Goal: Task Accomplishment & Management: Use online tool/utility

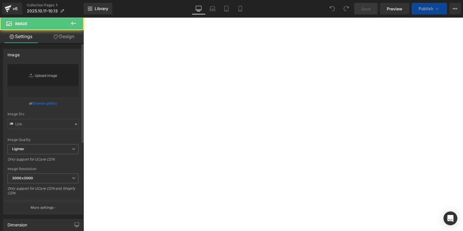
click at [35, 85] on link "Replace Image" at bounding box center [43, 80] width 71 height 33
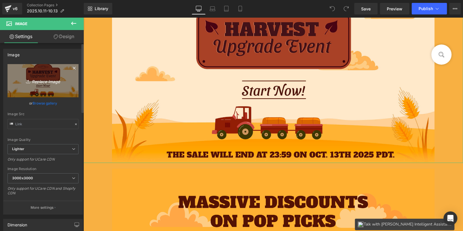
type input "C:\fakepath\Mesa de trabajo 1 副本 4.jpg"
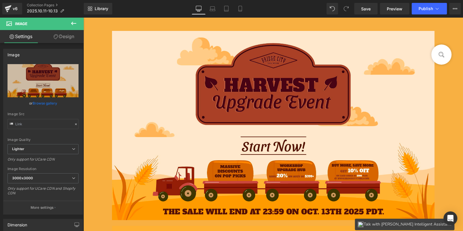
scroll to position [58, 0]
click at [424, 9] on span "Publish" at bounding box center [425, 8] width 14 height 5
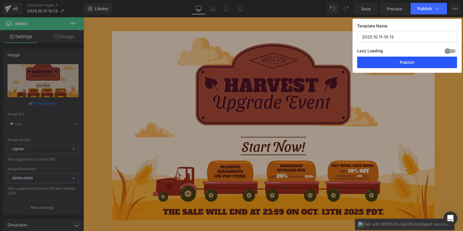
click at [415, 59] on button "Publish" at bounding box center [407, 63] width 100 height 12
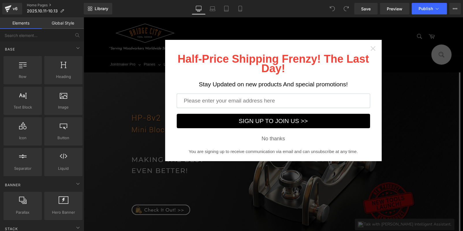
click at [373, 46] on icon "Close widget" at bounding box center [373, 49] width 6 height 6
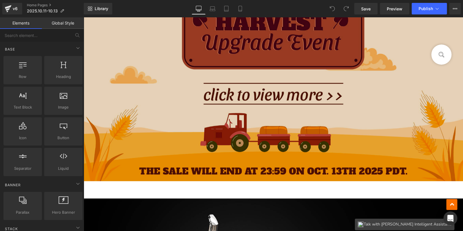
click at [229, 129] on img at bounding box center [272, 70] width 379 height 222
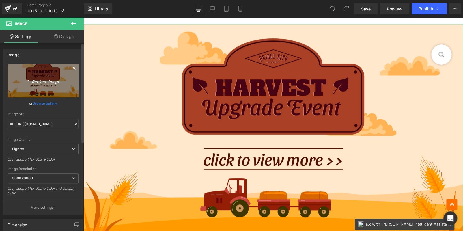
click at [40, 84] on icon "Replace Image" at bounding box center [43, 80] width 46 height 7
type input "C:\fakepath\Mesa de trabajo 1 副本.jpg"
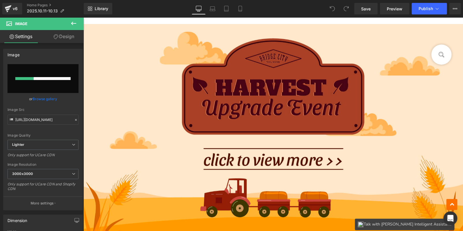
type input "[URL][DOMAIN_NAME]"
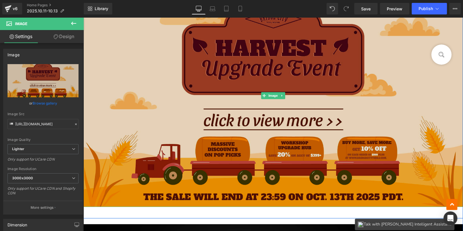
scroll to position [289, 0]
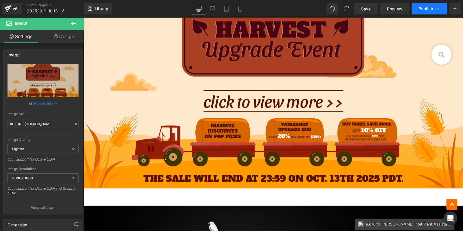
click at [423, 9] on span "Publish" at bounding box center [425, 8] width 14 height 5
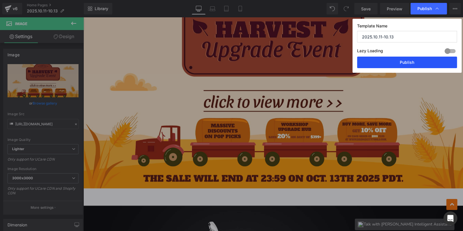
click at [414, 63] on button "Publish" at bounding box center [407, 63] width 100 height 12
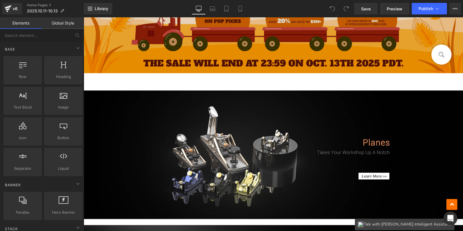
scroll to position [259, 0]
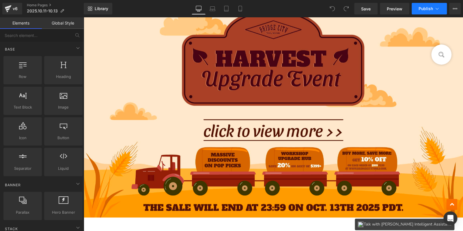
click at [426, 3] on button "Publish" at bounding box center [428, 9] width 35 height 12
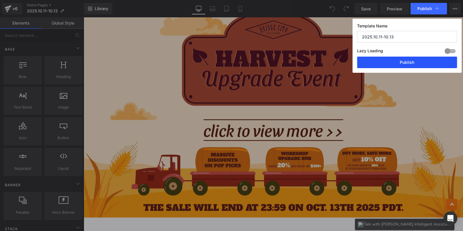
drag, startPoint x: 407, startPoint y: 61, endPoint x: 286, endPoint y: 17, distance: 128.1
click at [407, 61] on button "Publish" at bounding box center [407, 63] width 100 height 12
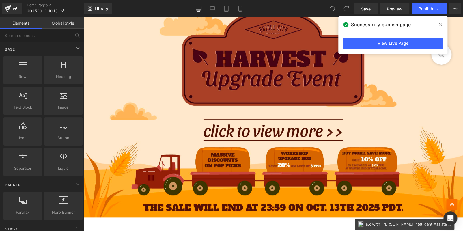
scroll to position [0, 0]
